Goal: Information Seeking & Learning: Find specific fact

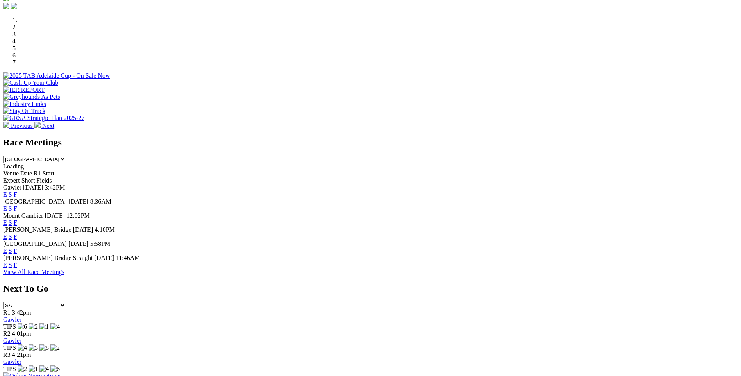
scroll to position [234, 0]
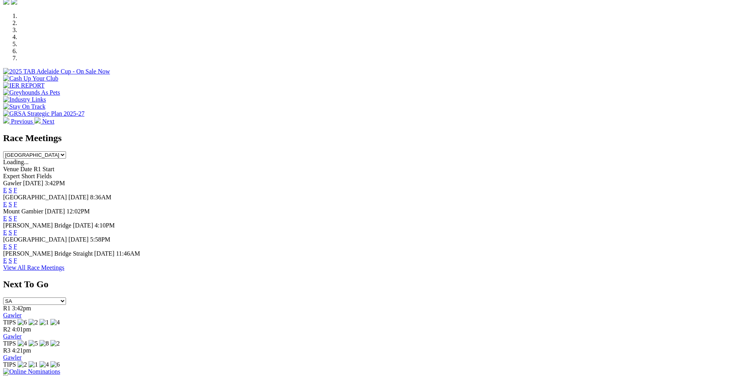
click at [17, 243] on link "F" at bounding box center [16, 246] width 4 height 7
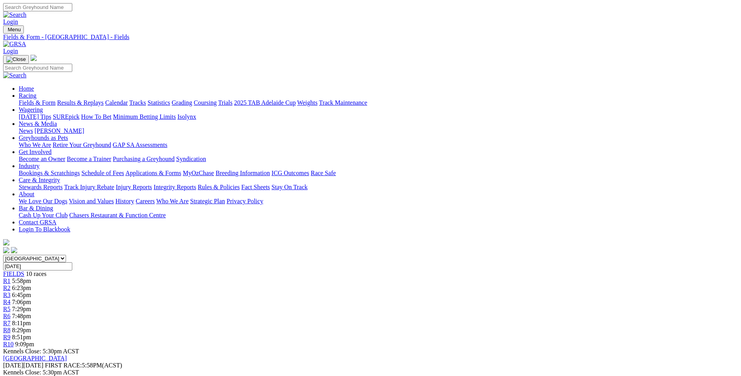
click at [72, 262] on input "[DATE]" at bounding box center [37, 266] width 69 height 8
type input "[DATE]"
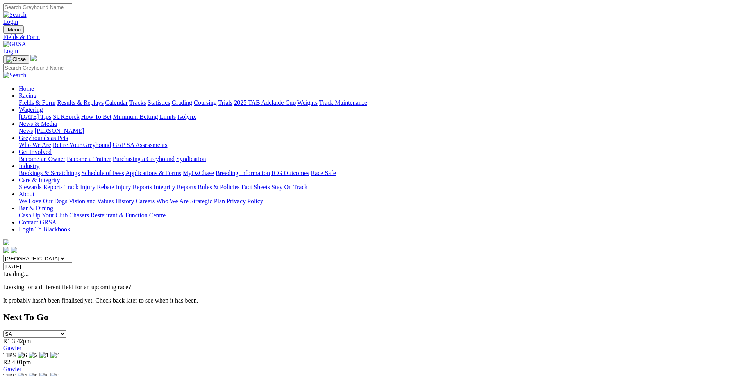
click at [36, 92] on link "Racing" at bounding box center [28, 95] width 18 height 7
click at [103, 99] on link "Results & Replays" at bounding box center [80, 102] width 46 height 7
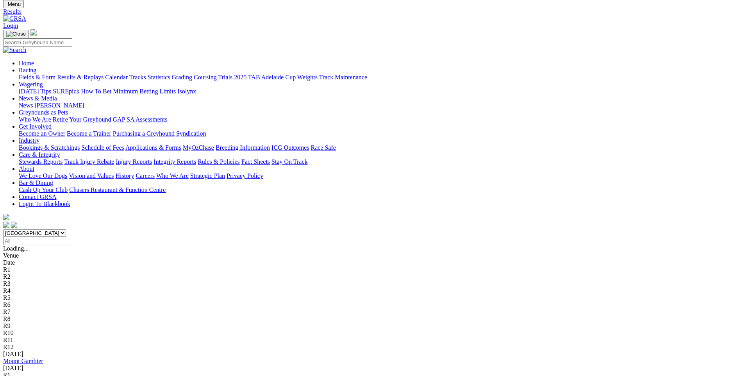
scroll to position [39, 0]
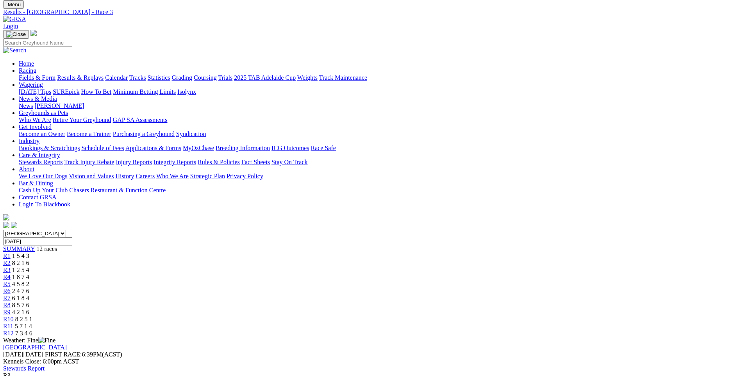
scroll to position [39, 0]
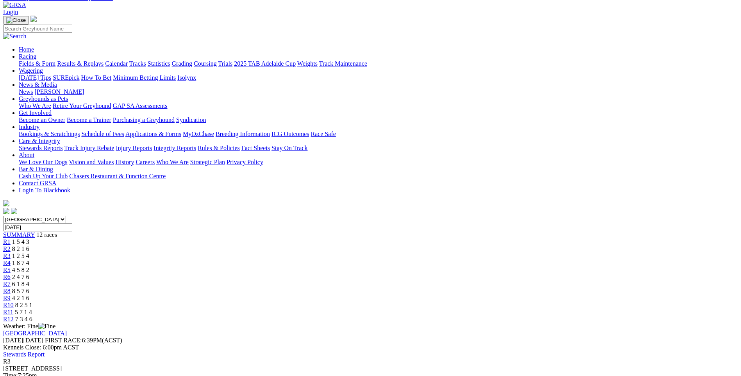
drag, startPoint x: 227, startPoint y: 197, endPoint x: 238, endPoint y: 197, distance: 10.5
click at [29, 245] on span "8 2 1 6" at bounding box center [20, 248] width 17 height 7
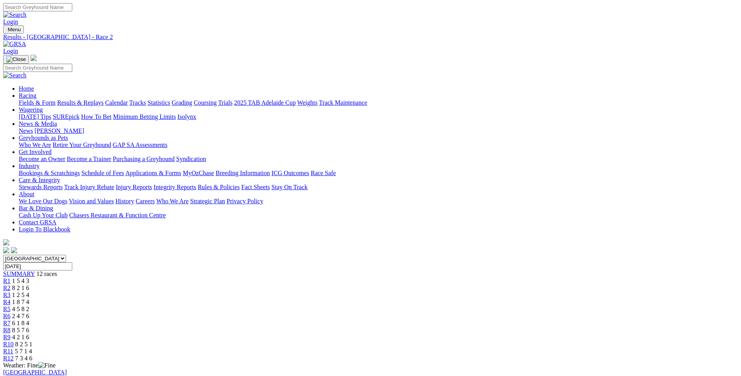
click at [29, 291] on span "1 2 5 4" at bounding box center [20, 294] width 17 height 7
click at [294, 298] on div "R4 1 8 7 4" at bounding box center [370, 301] width 734 height 7
click at [29, 291] on span "1 2 5 4" at bounding box center [20, 294] width 17 height 7
click at [305, 298] on div "R4 1 8 7 4" at bounding box center [370, 301] width 734 height 7
drag, startPoint x: 228, startPoint y: 234, endPoint x: 239, endPoint y: 235, distance: 10.6
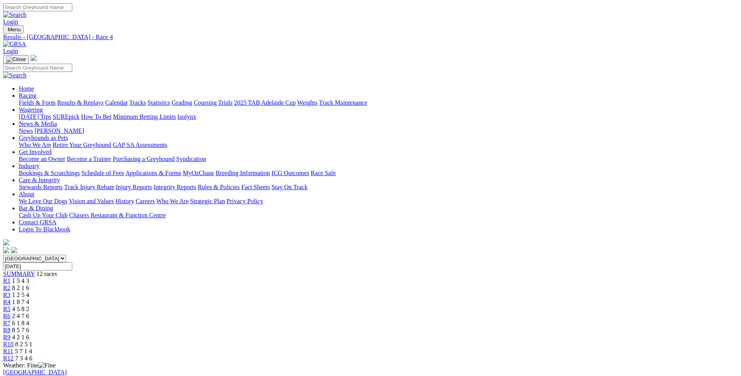
drag, startPoint x: 239, startPoint y: 235, endPoint x: 270, endPoint y: 126, distance: 112.7
click at [29, 291] on span "1 2 5 4" at bounding box center [20, 294] width 17 height 7
click at [29, 298] on span "1 8 7 4" at bounding box center [20, 301] width 17 height 7
drag, startPoint x: 228, startPoint y: 235, endPoint x: 233, endPoint y: 235, distance: 5.5
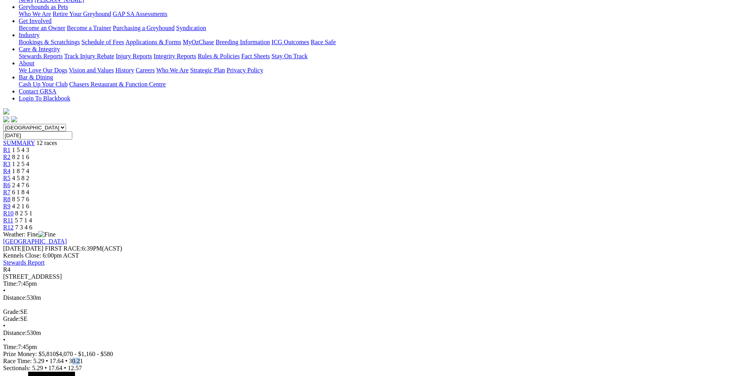
scroll to position [117, 0]
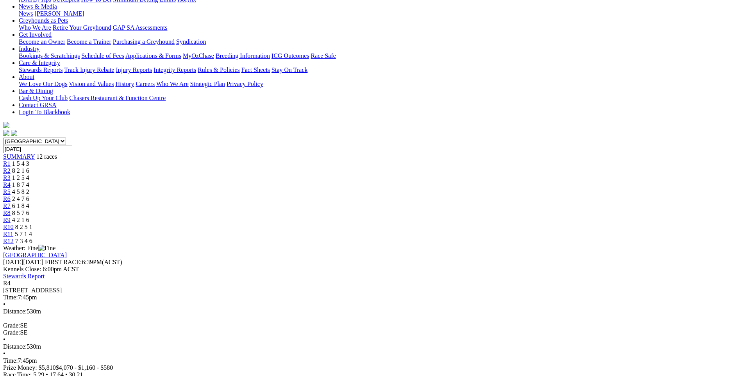
click at [113, 364] on span "$4,070 - $1,160 - $580" at bounding box center [84, 367] width 57 height 7
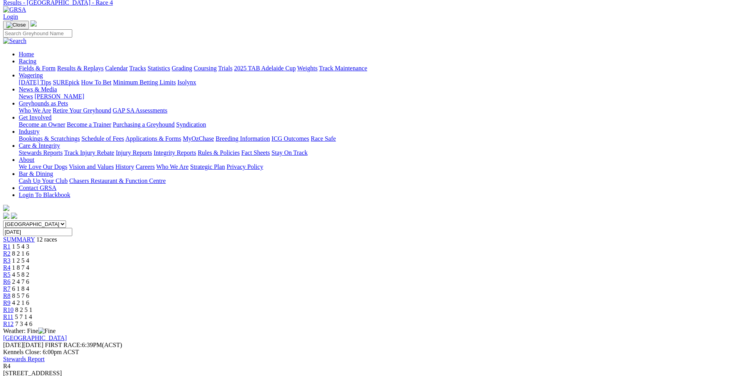
scroll to position [78, 0]
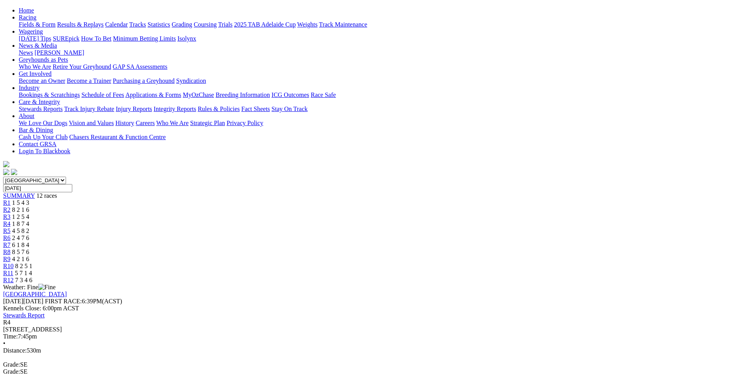
click at [272, 213] on div "R3 1 2 5 4" at bounding box center [370, 216] width 734 height 7
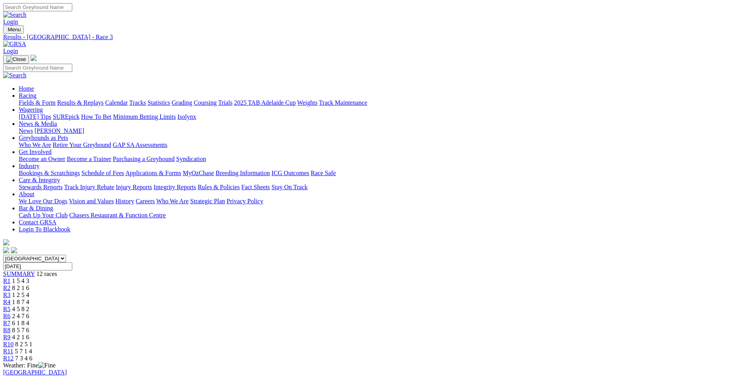
scroll to position [78, 0]
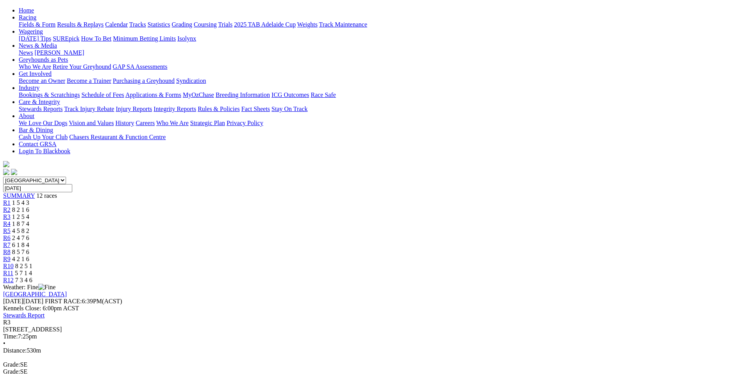
drag, startPoint x: 582, startPoint y: 194, endPoint x: 570, endPoint y: 193, distance: 11.4
drag, startPoint x: 570, startPoint y: 193, endPoint x: 697, endPoint y: 132, distance: 140.7
